Goal: Check status: Check status

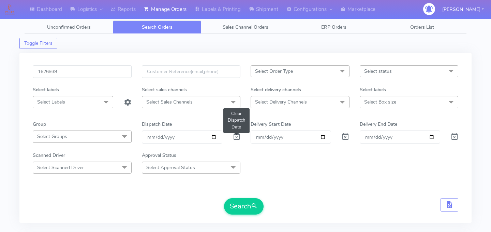
type input "1626939"
click at [236, 136] on span at bounding box center [237, 138] width 8 height 6
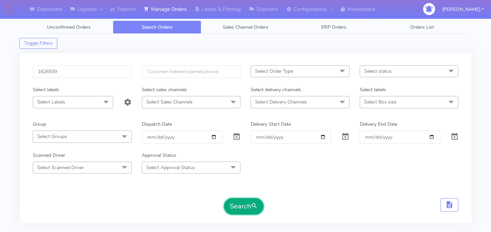
click at [245, 207] on button "Search" at bounding box center [244, 206] width 40 height 16
click at [91, 72] on input "1626939" at bounding box center [82, 71] width 99 height 13
paste input "1628105A"
type input "1628105A"
click at [251, 209] on button "Search" at bounding box center [244, 206] width 40 height 16
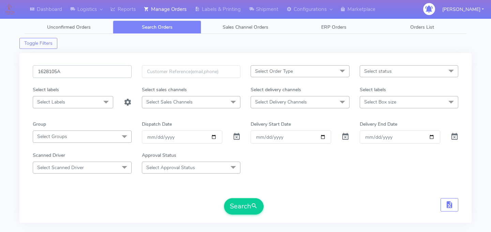
click at [91, 71] on input "1628105A" at bounding box center [82, 71] width 99 height 13
paste input "1628740"
type input "1628740"
click at [242, 207] on button "Search" at bounding box center [244, 206] width 40 height 16
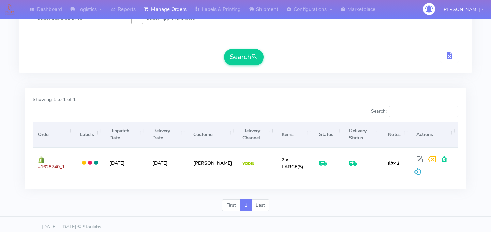
scroll to position [154, 0]
